Goal: Task Accomplishment & Management: Manage account settings

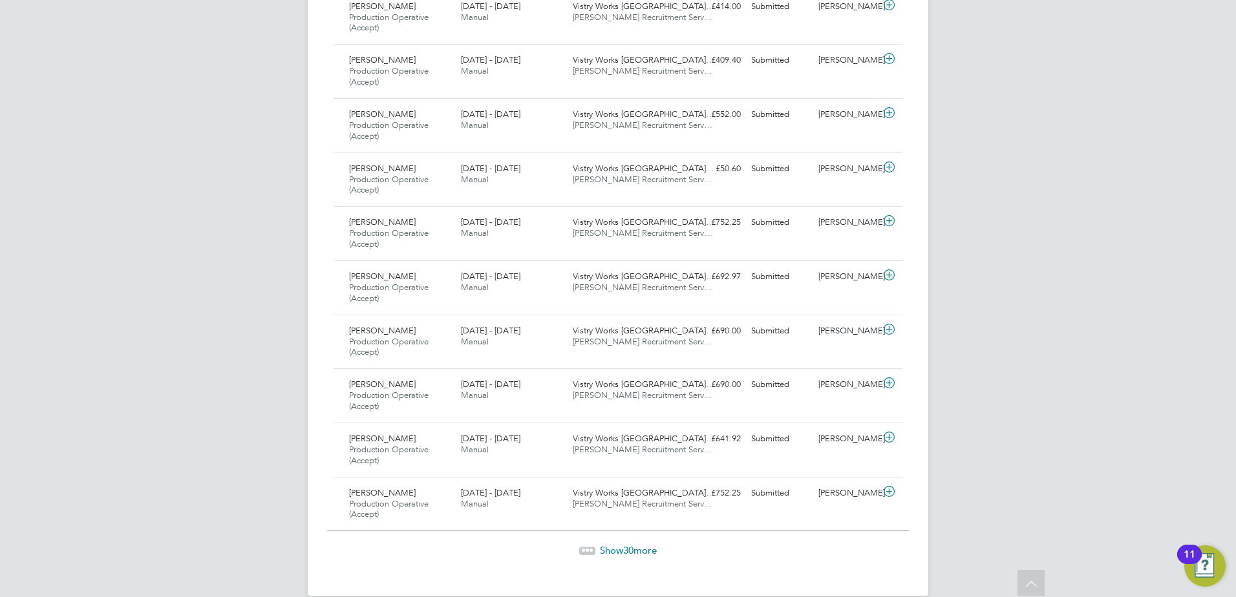
scroll to position [1499, 0]
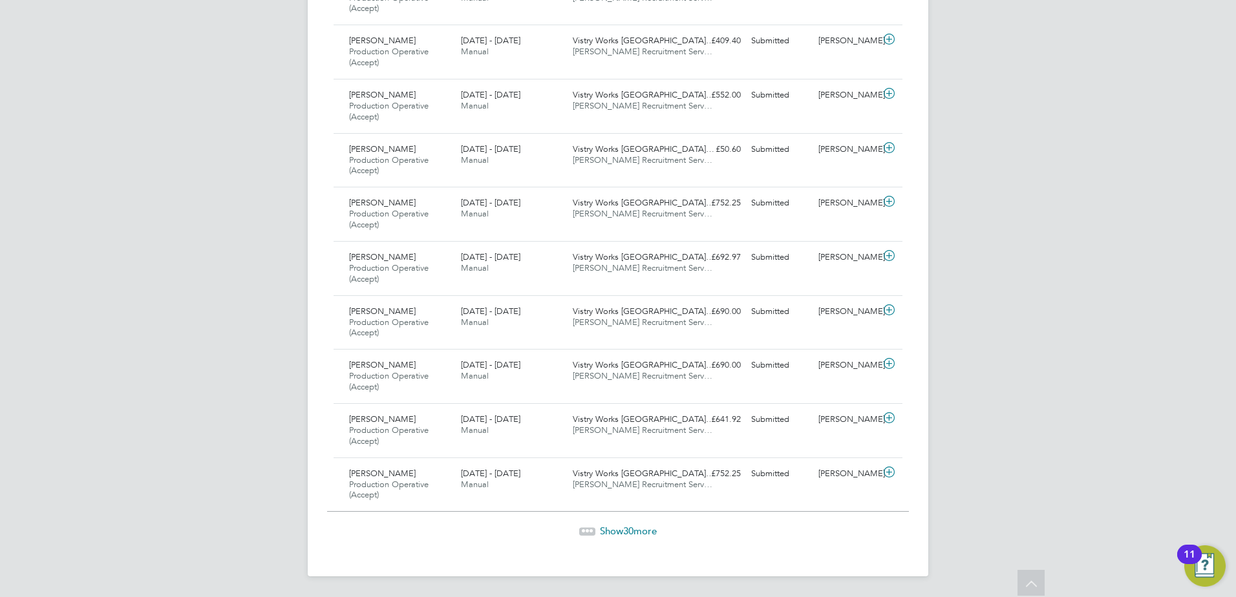
click at [630, 535] on span "30" at bounding box center [628, 531] width 10 height 12
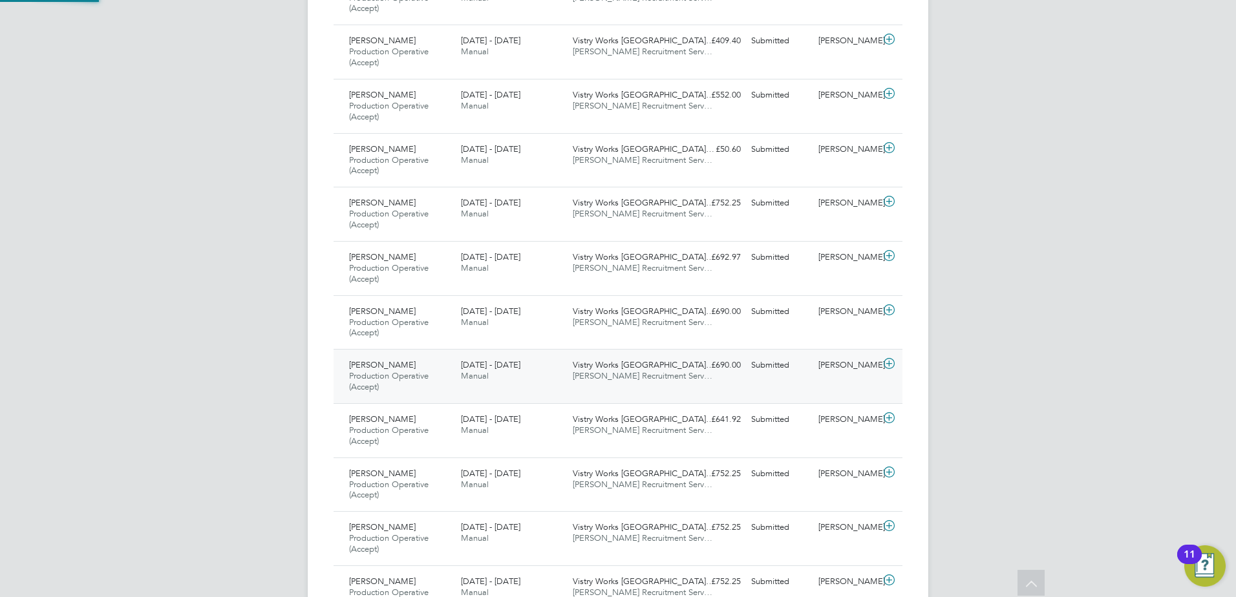
scroll to position [43, 112]
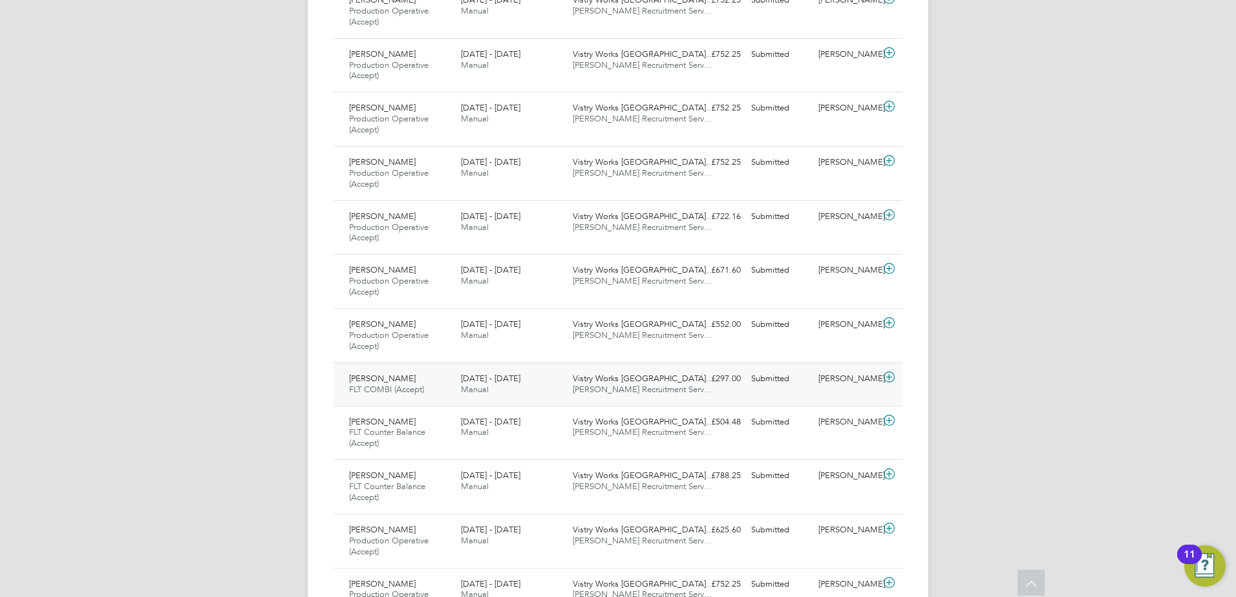
click at [469, 393] on span "Manual" at bounding box center [475, 389] width 28 height 11
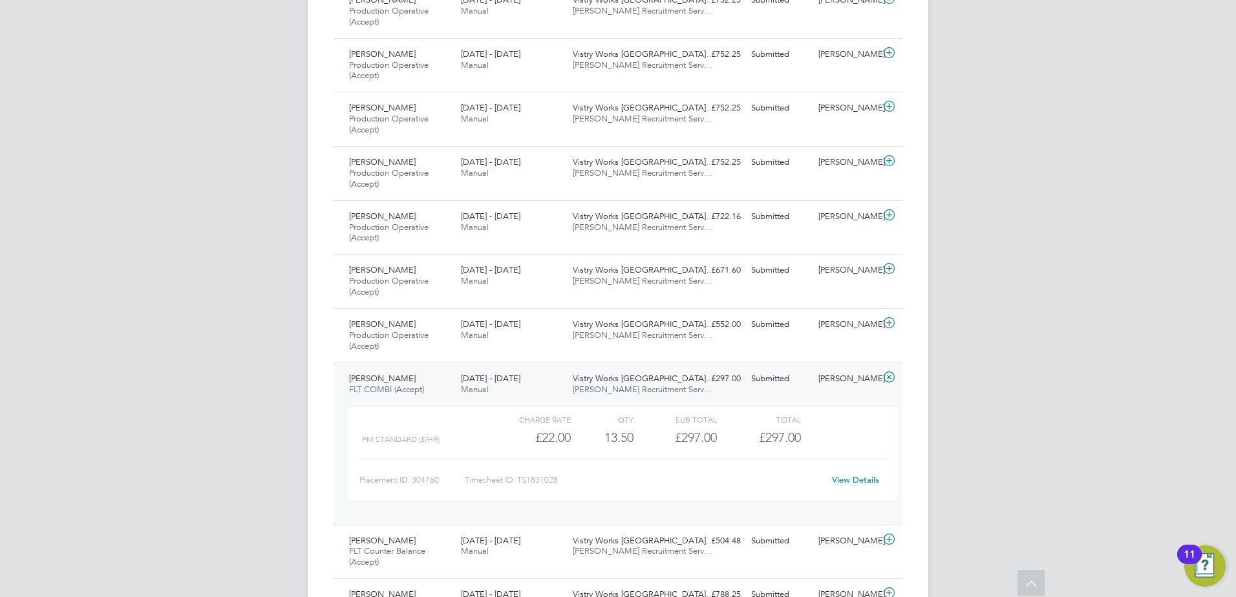
click at [856, 484] on link "View Details" at bounding box center [855, 480] width 47 height 11
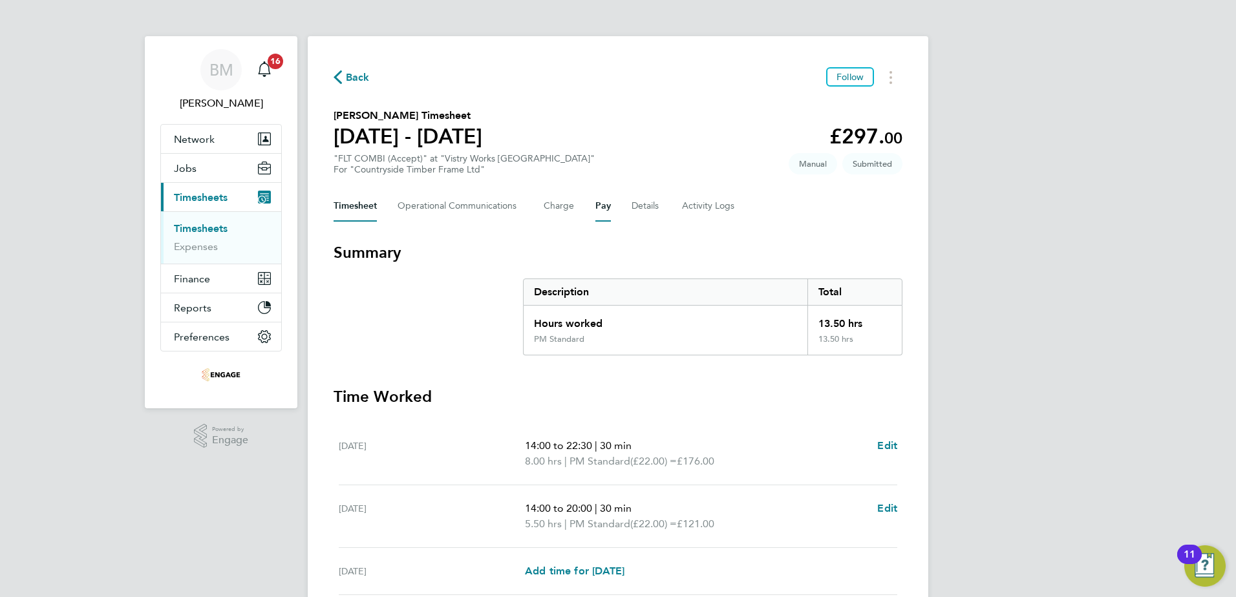
click at [598, 211] on button "Pay" at bounding box center [603, 206] width 16 height 31
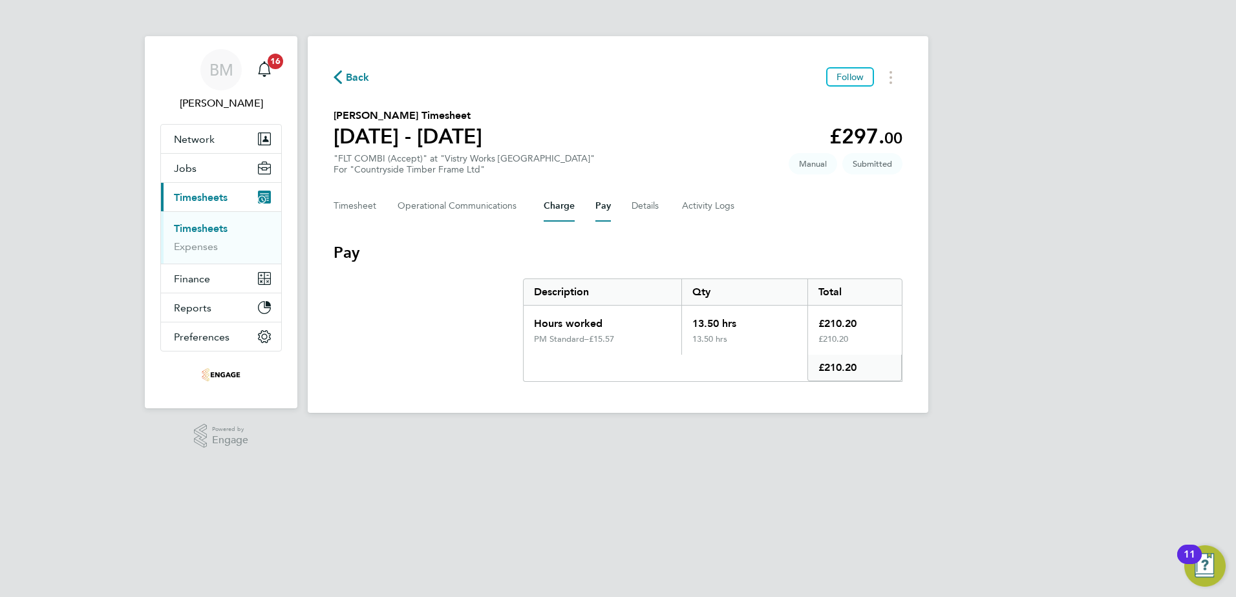
click at [553, 208] on button "Charge" at bounding box center [559, 206] width 31 height 31
